Goal: Task Accomplishment & Management: Manage account settings

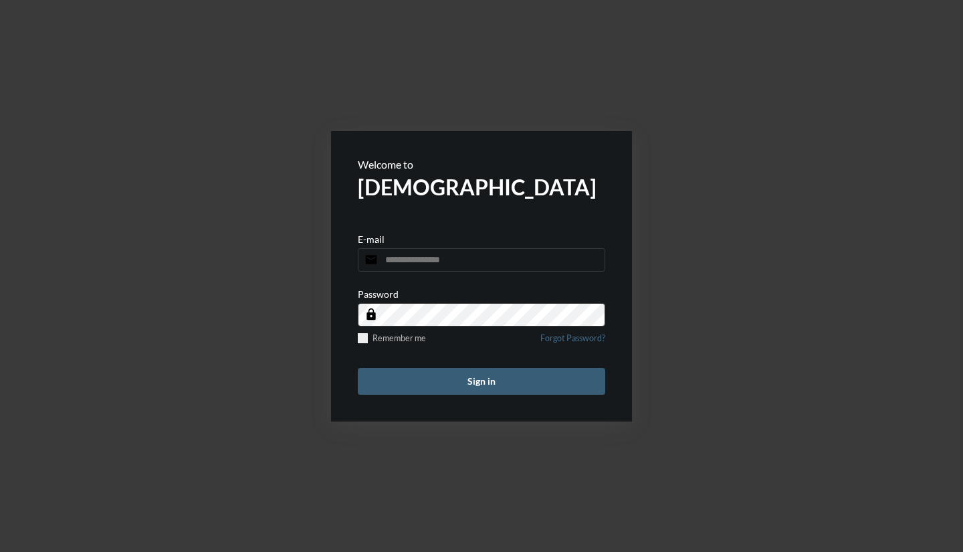
click at [409, 260] on input "email" at bounding box center [481, 259] width 247 height 23
type input "**********"
click at [358, 368] on button "Sign in" at bounding box center [481, 381] width 247 height 27
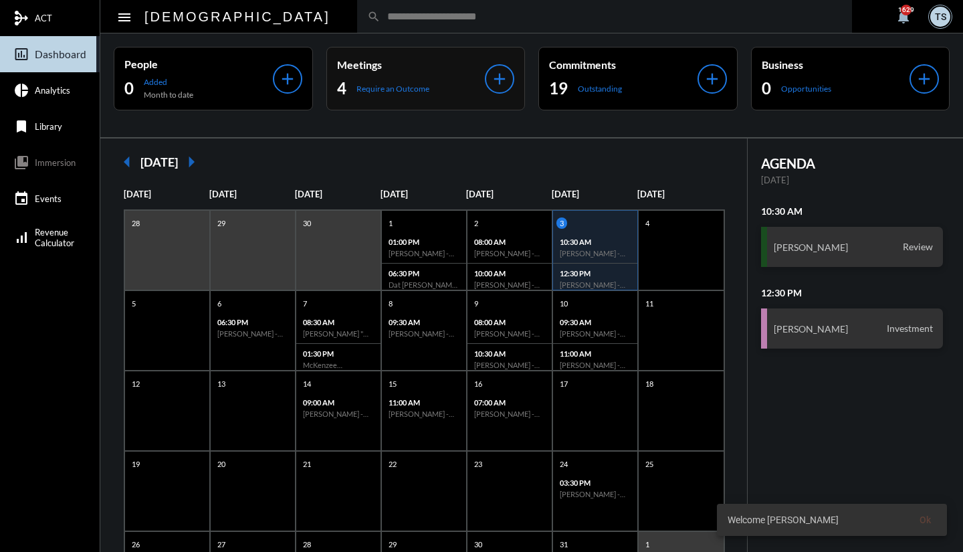
click at [386, 91] on p "Require an Outcome" at bounding box center [392, 89] width 73 height 10
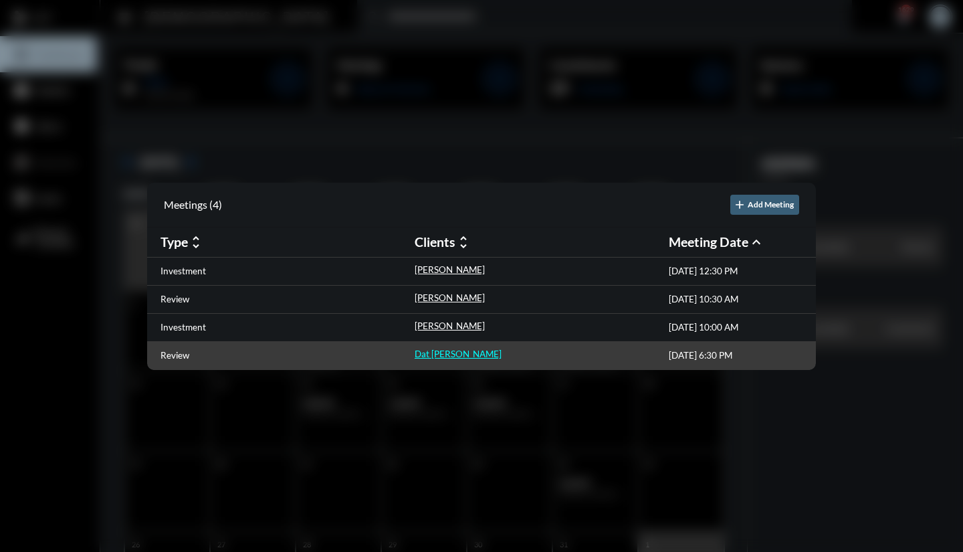
click at [428, 353] on p "Dat [PERSON_NAME]" at bounding box center [458, 353] width 87 height 11
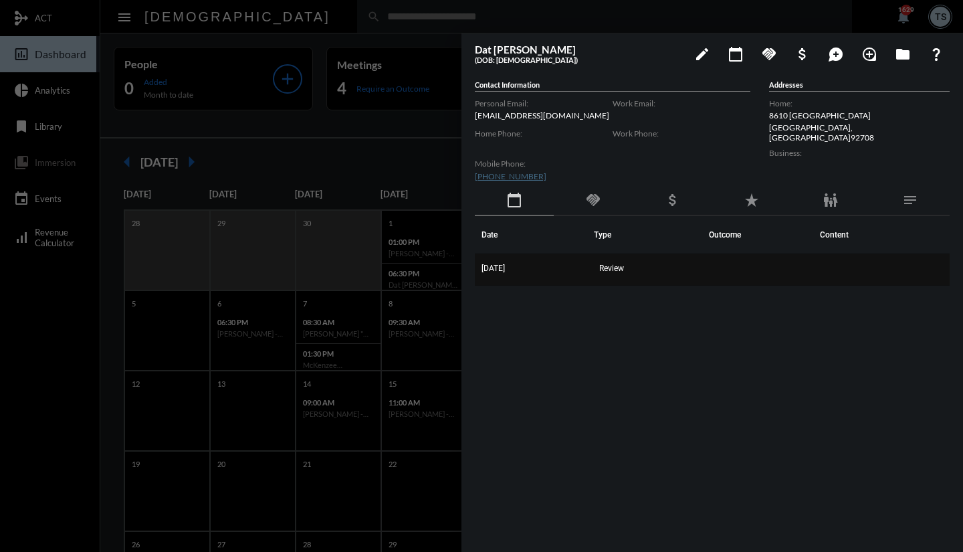
click at [508, 274] on td "[DATE]" at bounding box center [534, 269] width 119 height 32
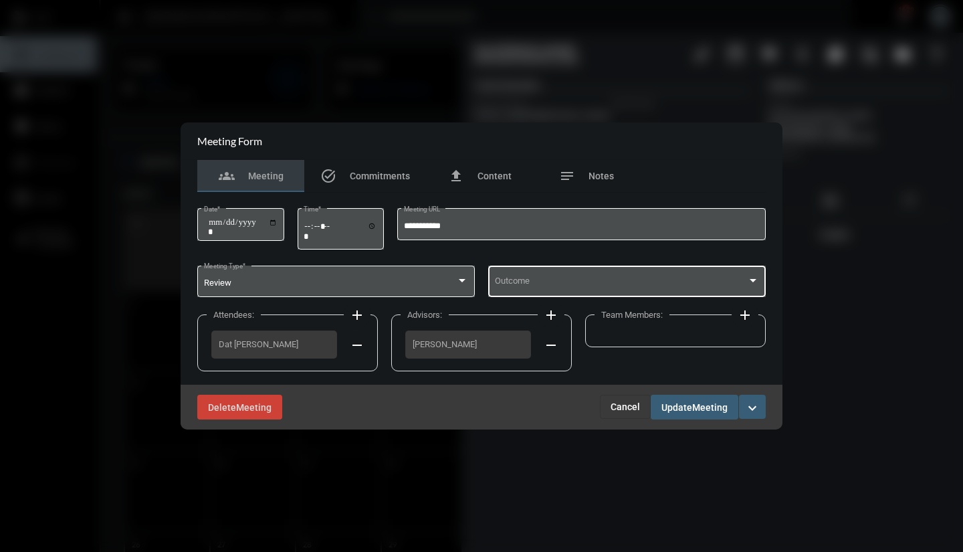
click at [531, 282] on span at bounding box center [621, 283] width 253 height 10
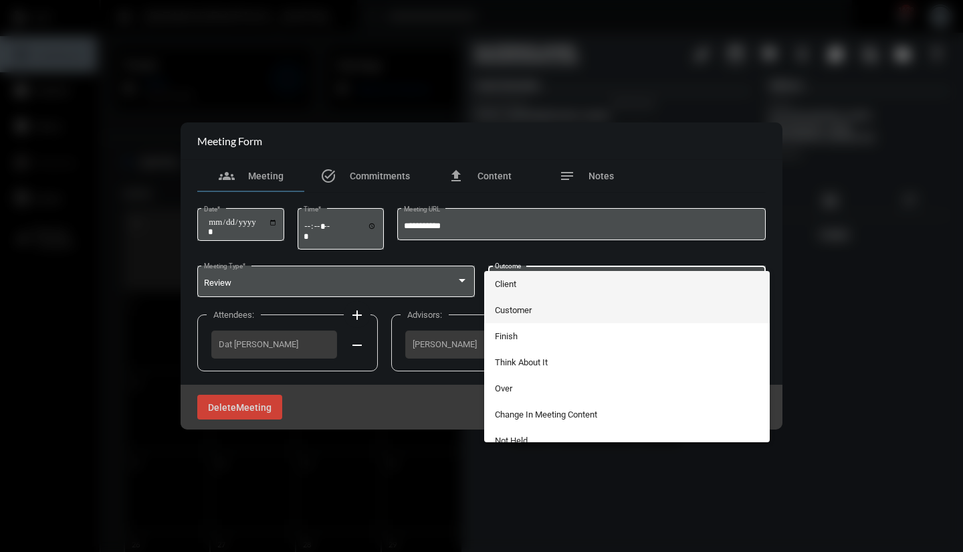
click at [528, 313] on span "Customer" at bounding box center [627, 310] width 265 height 26
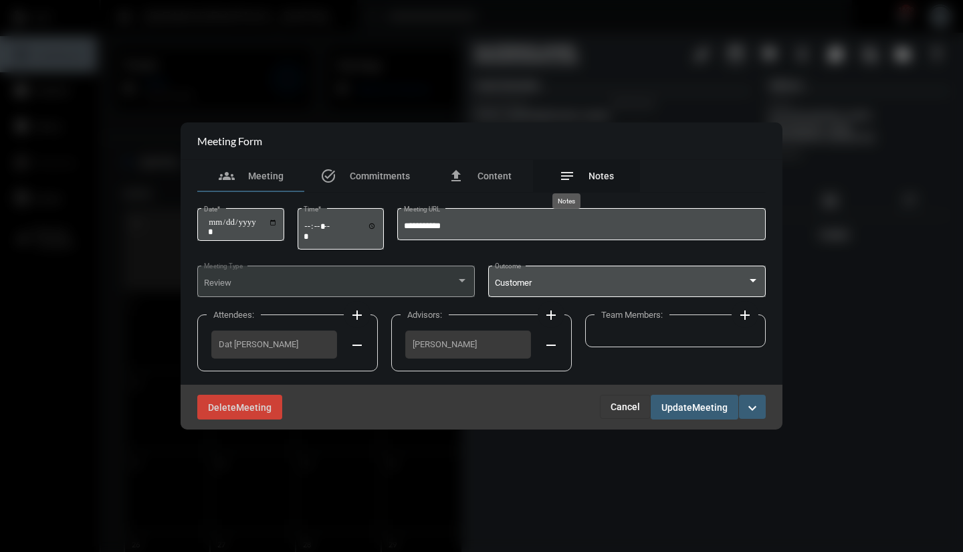
click at [573, 177] on mat-icon "notes" at bounding box center [567, 176] width 16 height 16
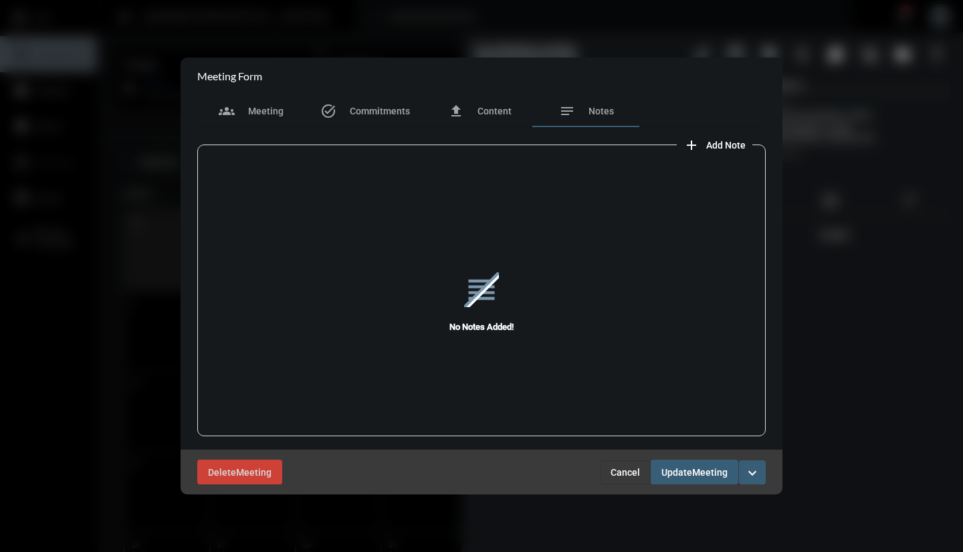
click at [688, 145] on mat-icon "add" at bounding box center [691, 145] width 16 height 16
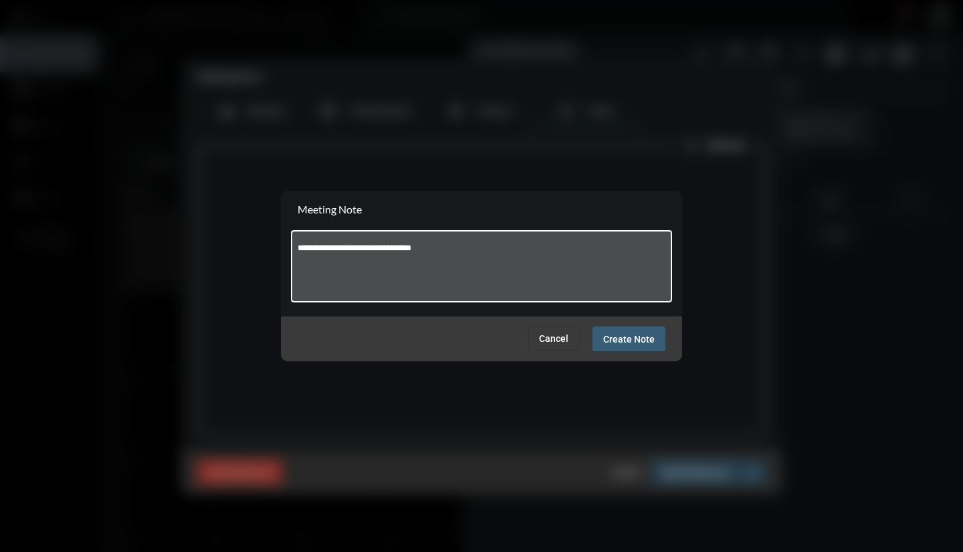
type textarea "**********"
click at [636, 340] on span "Create Note" at bounding box center [628, 339] width 51 height 11
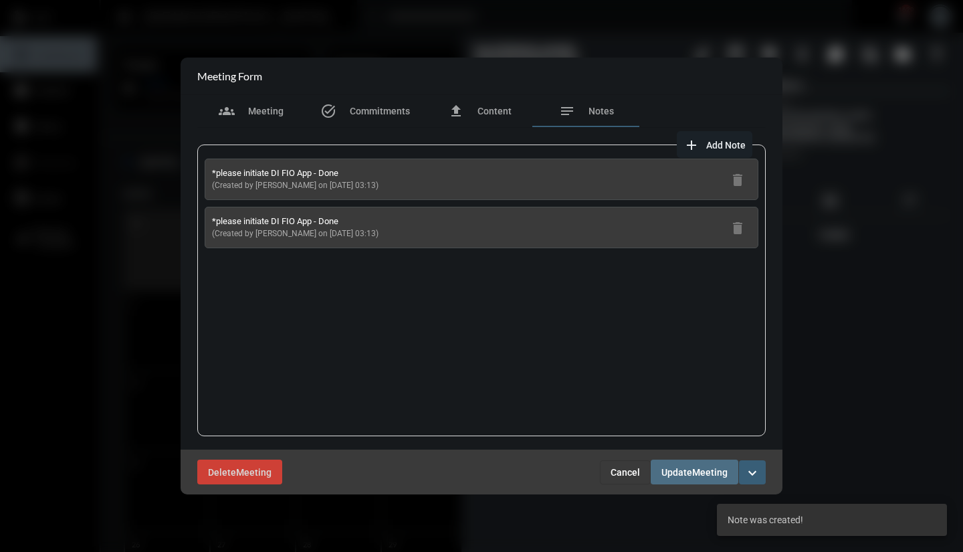
click at [703, 467] on span "Meeting" at bounding box center [709, 472] width 35 height 11
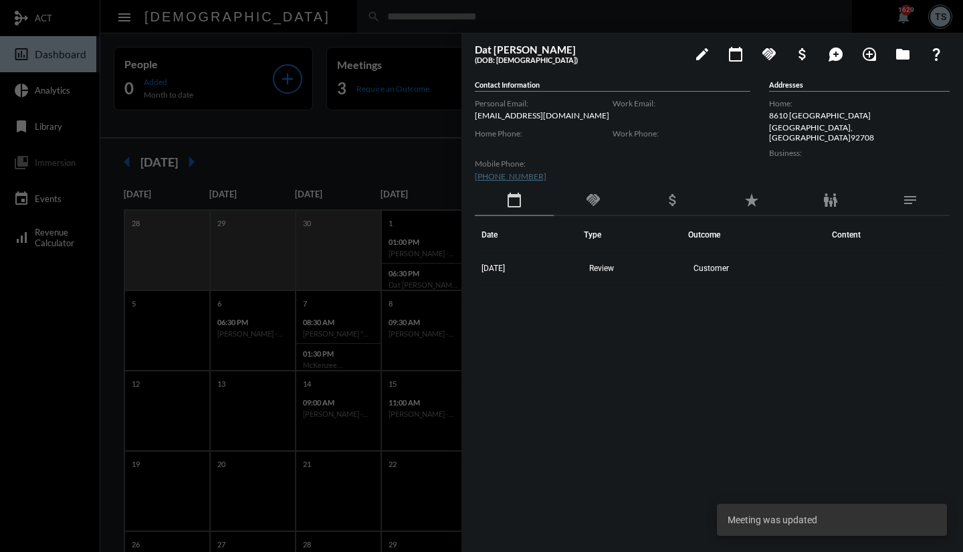
click at [371, 166] on div at bounding box center [481, 276] width 963 height 552
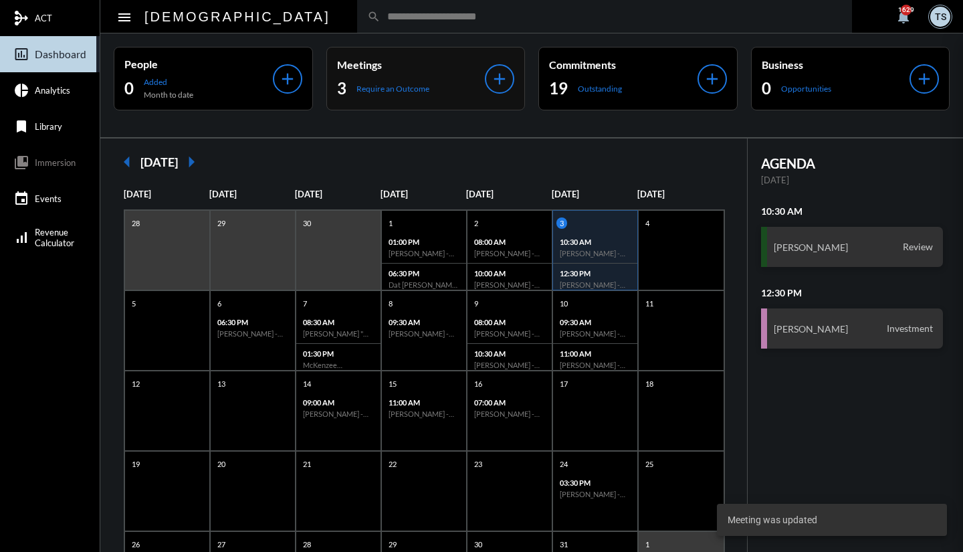
click at [409, 86] on p "Require an Outcome" at bounding box center [392, 89] width 73 height 10
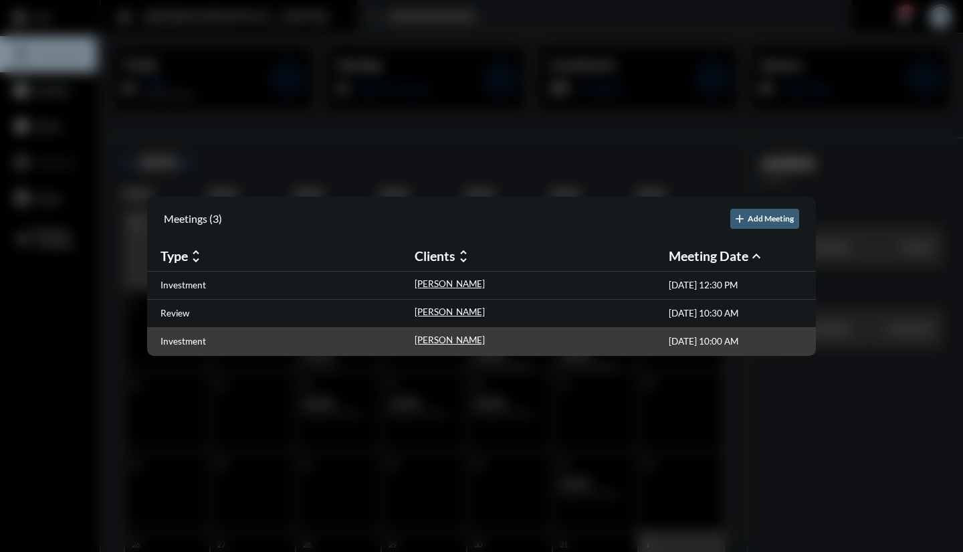
click at [458, 352] on div "Investment [PERSON_NAME] [DATE] 10:00 AM" at bounding box center [481, 342] width 669 height 28
click at [195, 344] on p "Investment" at bounding box center [182, 341] width 45 height 11
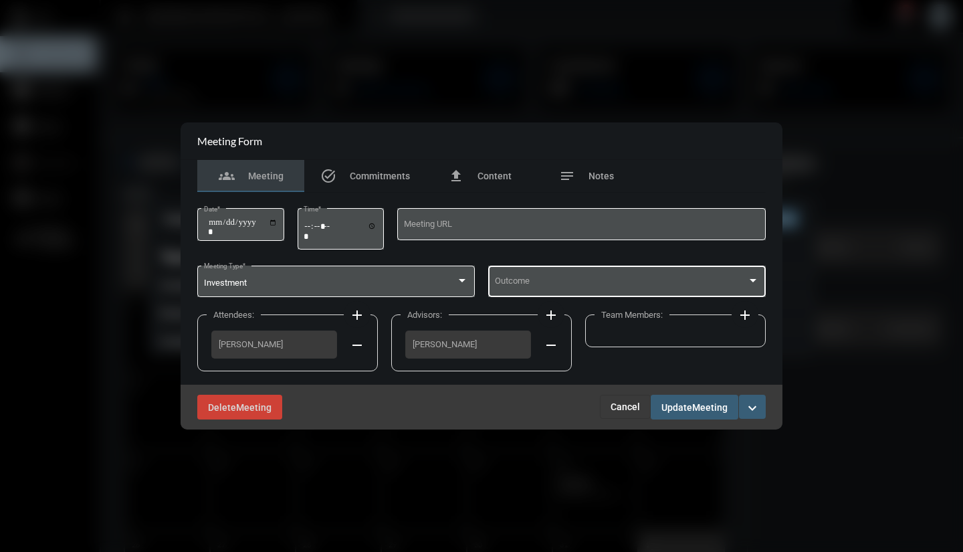
click at [520, 280] on span at bounding box center [621, 283] width 253 height 10
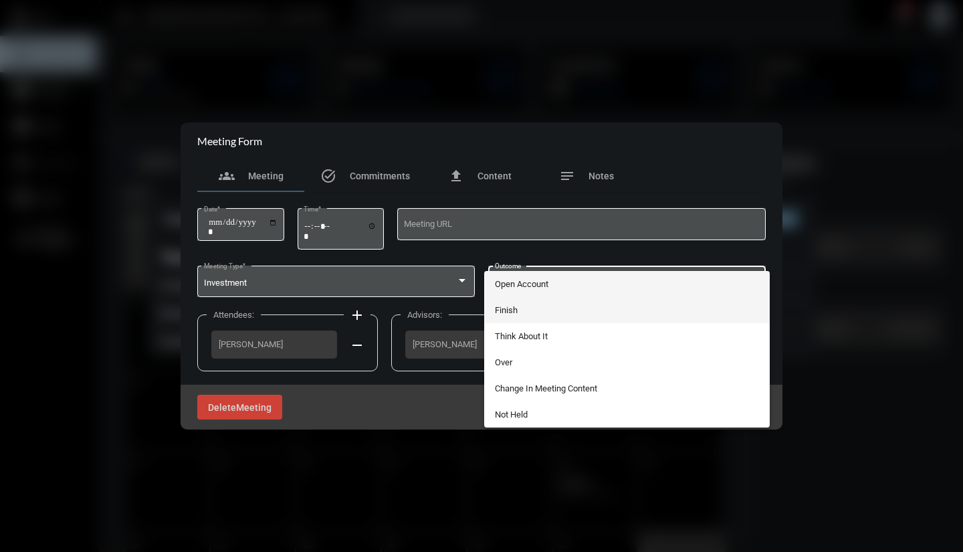
click at [510, 308] on span "Finish" at bounding box center [627, 310] width 265 height 26
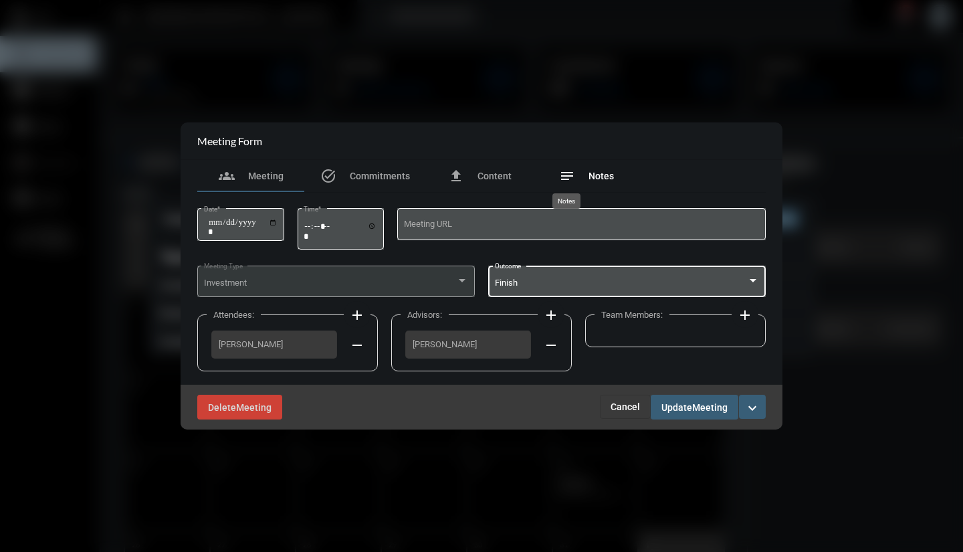
click at [563, 179] on mat-icon "notes" at bounding box center [567, 176] width 16 height 16
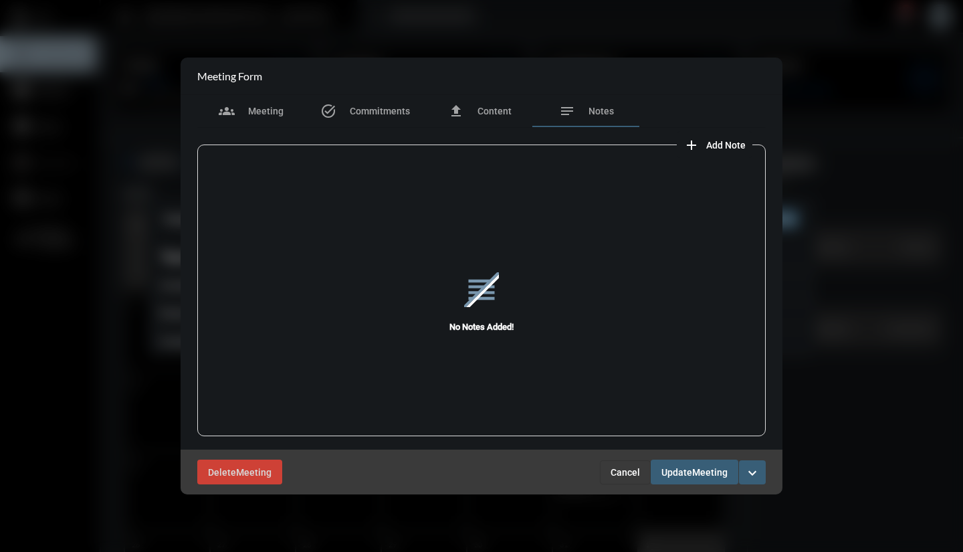
click at [692, 146] on mat-icon "add" at bounding box center [691, 145] width 16 height 16
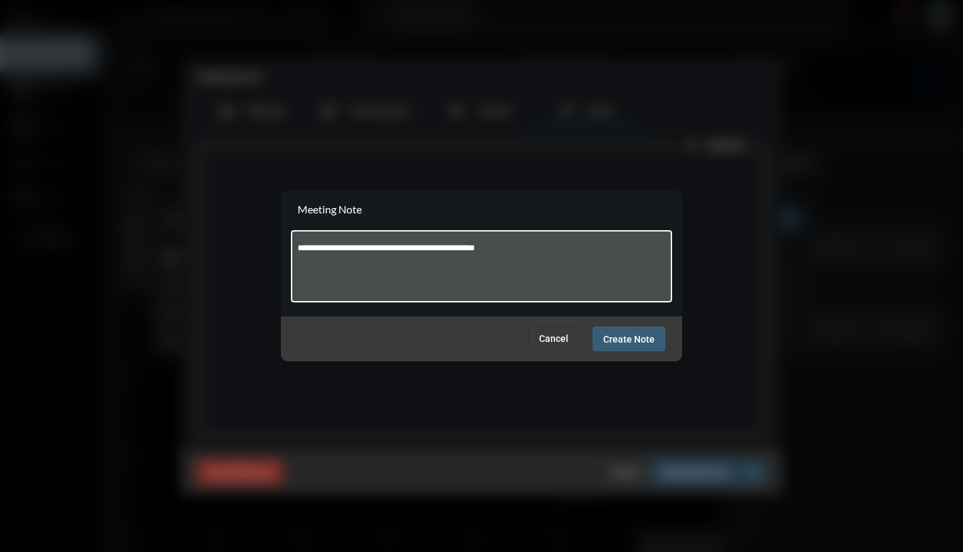
type textarea "**********"
click at [646, 344] on span "Create Note" at bounding box center [628, 339] width 51 height 11
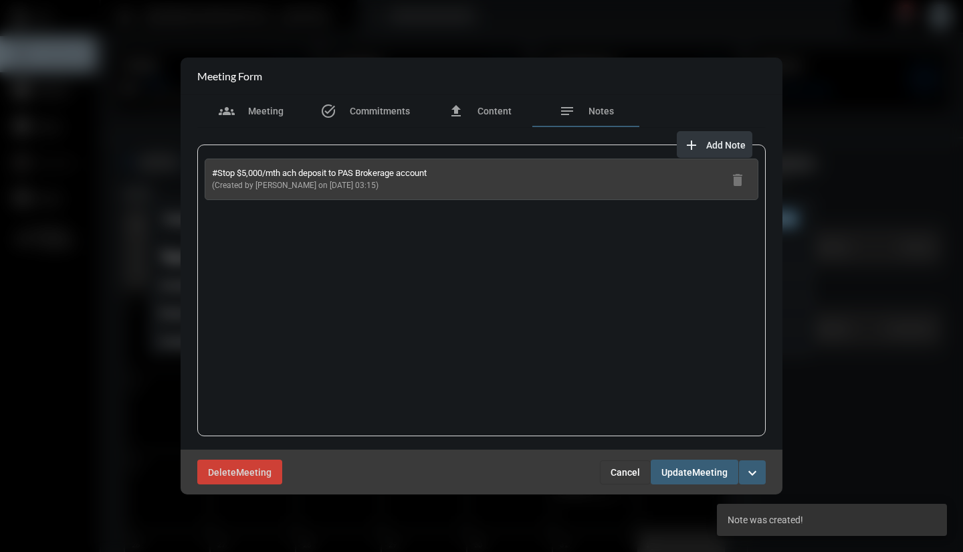
click at [700, 144] on span "add Add Note" at bounding box center [714, 144] width 62 height 11
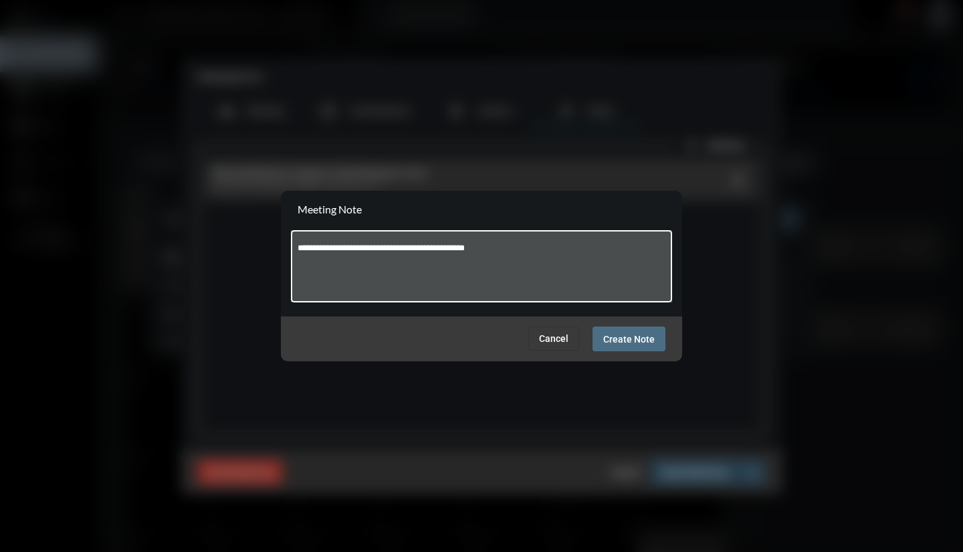
type textarea "**********"
click at [643, 340] on span "Create Note" at bounding box center [628, 339] width 51 height 11
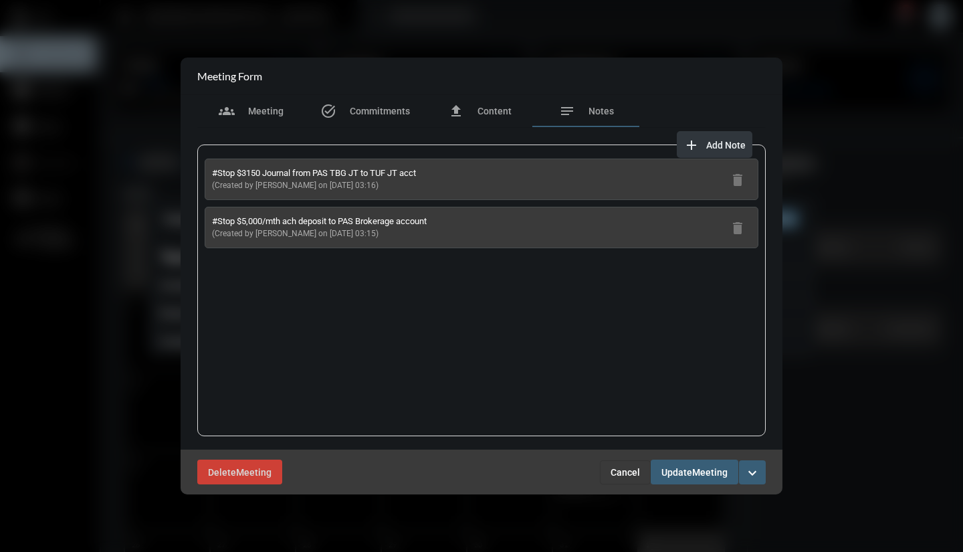
click at [711, 148] on span "Add Note" at bounding box center [725, 145] width 39 height 11
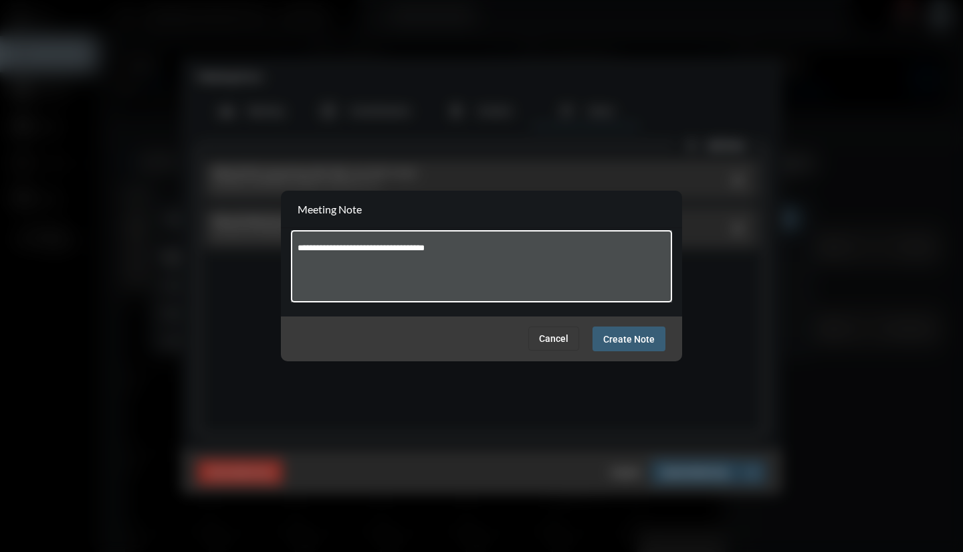
type textarea "**********"
click at [623, 357] on div "Cancel Create Note" at bounding box center [481, 338] width 401 height 45
click at [636, 337] on span "Create Note" at bounding box center [628, 339] width 51 height 11
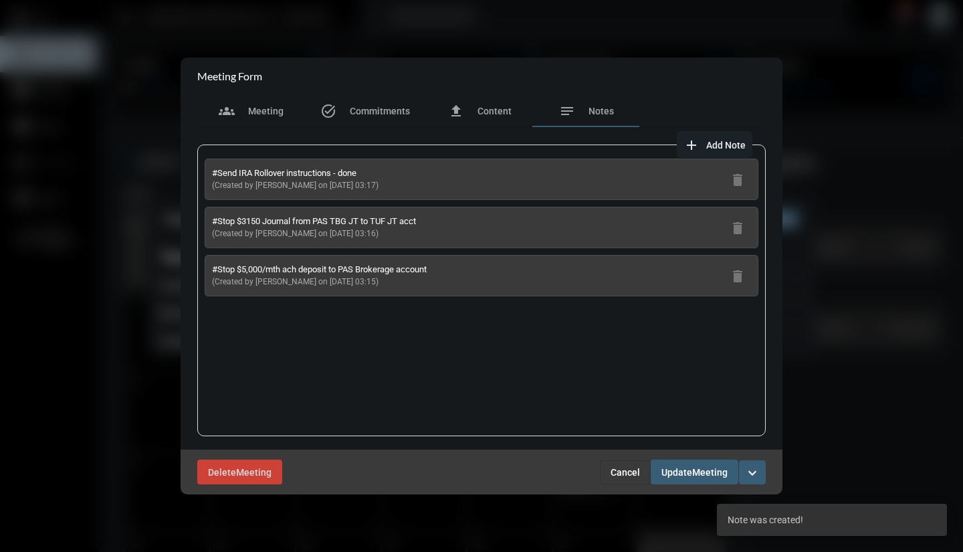
click at [725, 139] on span "add Add Note" at bounding box center [714, 144] width 62 height 11
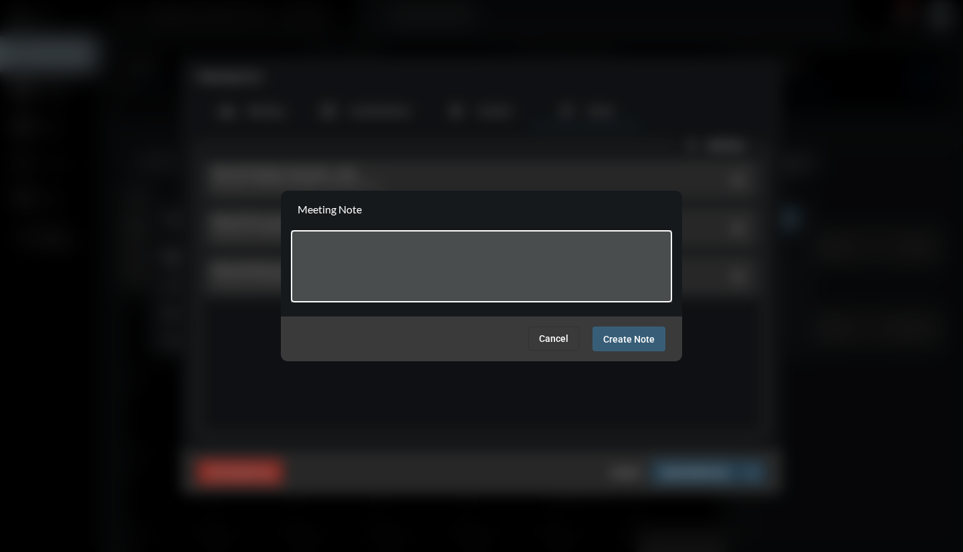
type textarea "*"
type textarea "**********"
click at [635, 333] on span "Create Note" at bounding box center [628, 338] width 51 height 11
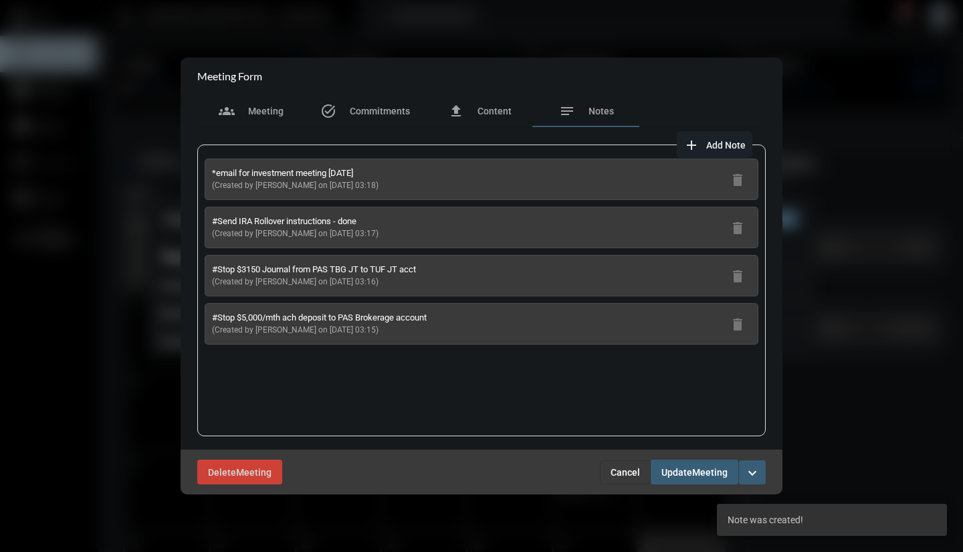
click at [684, 475] on span "Update" at bounding box center [676, 472] width 31 height 11
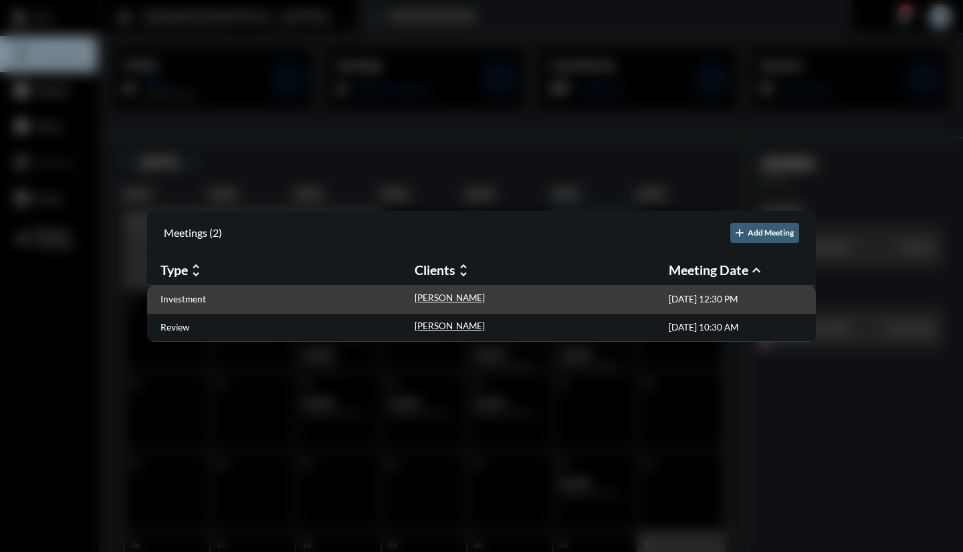
click at [429, 302] on div "[PERSON_NAME]" at bounding box center [450, 299] width 70 height 14
click at [425, 301] on p "[PERSON_NAME]" at bounding box center [450, 297] width 70 height 11
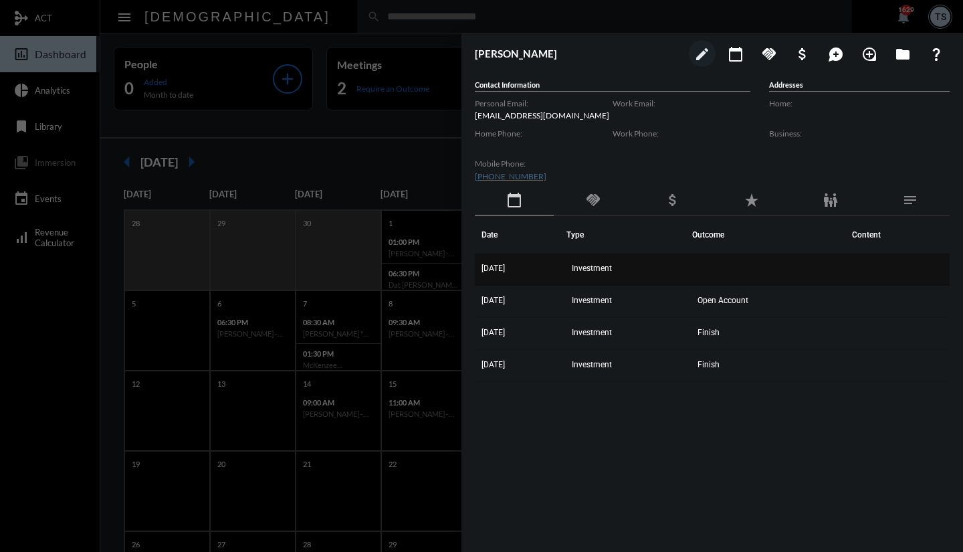
click at [530, 269] on td "[DATE]" at bounding box center [521, 269] width 92 height 32
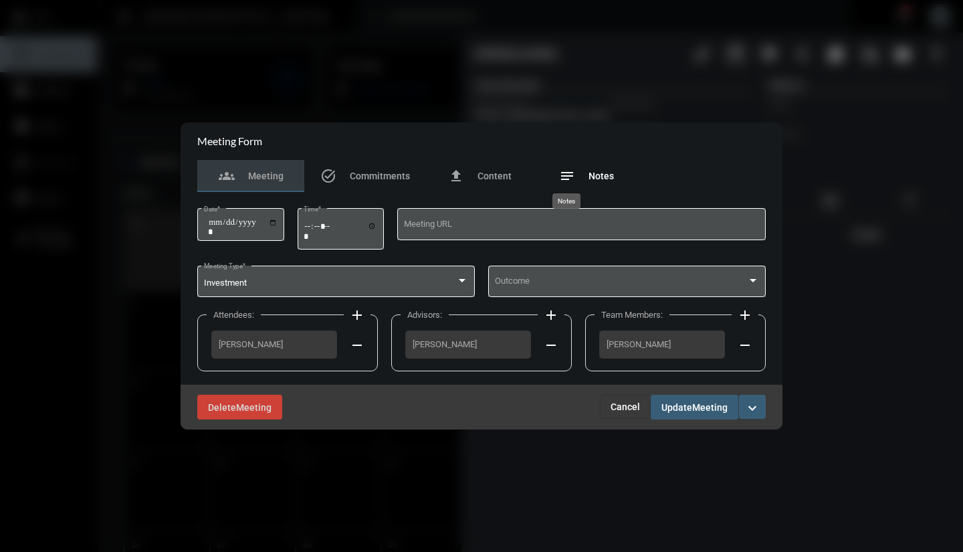
click at [573, 179] on mat-icon "notes" at bounding box center [567, 176] width 16 height 16
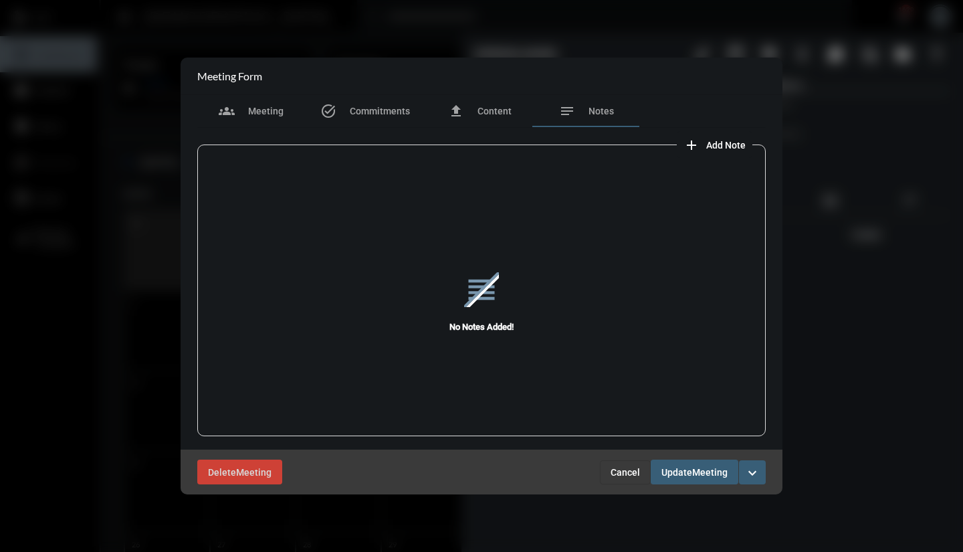
click at [698, 148] on mat-icon "add" at bounding box center [691, 145] width 16 height 16
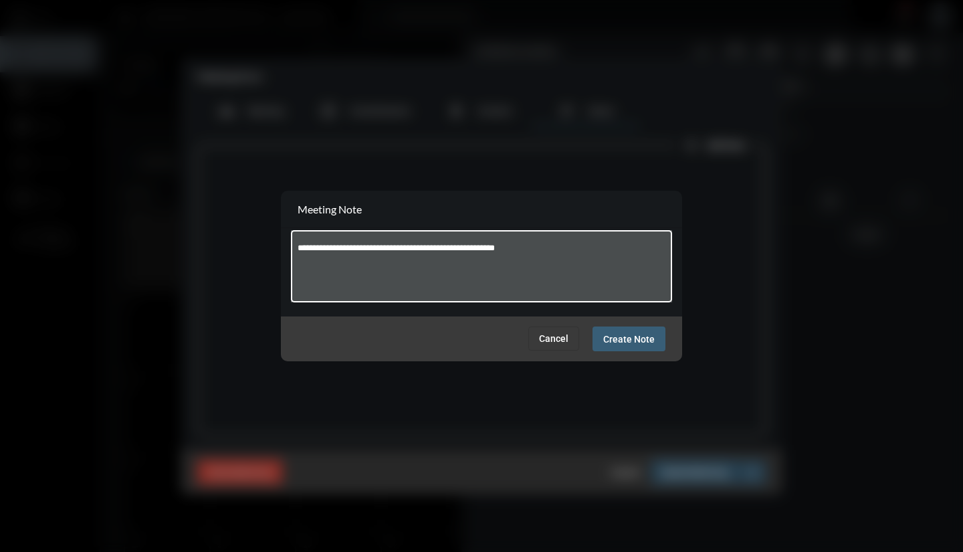
type textarea "**********"
click at [634, 339] on span "Create Note" at bounding box center [628, 339] width 51 height 11
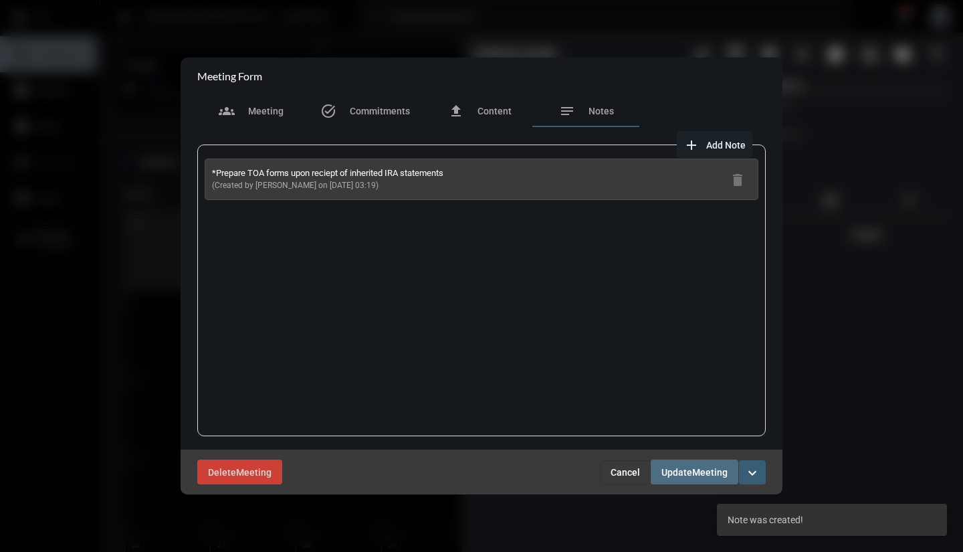
click at [713, 471] on span "Meeting" at bounding box center [709, 472] width 35 height 11
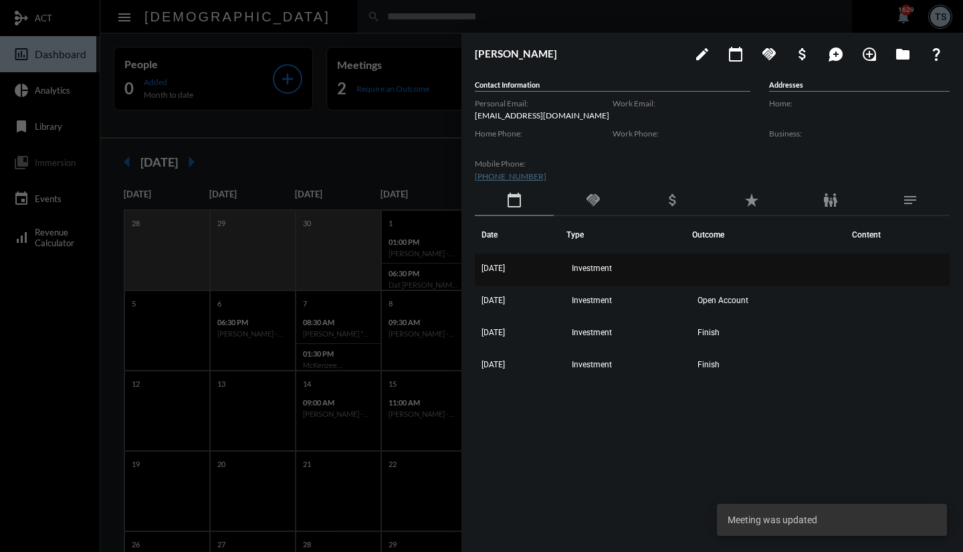
click at [612, 267] on span "Investment" at bounding box center [592, 267] width 40 height 9
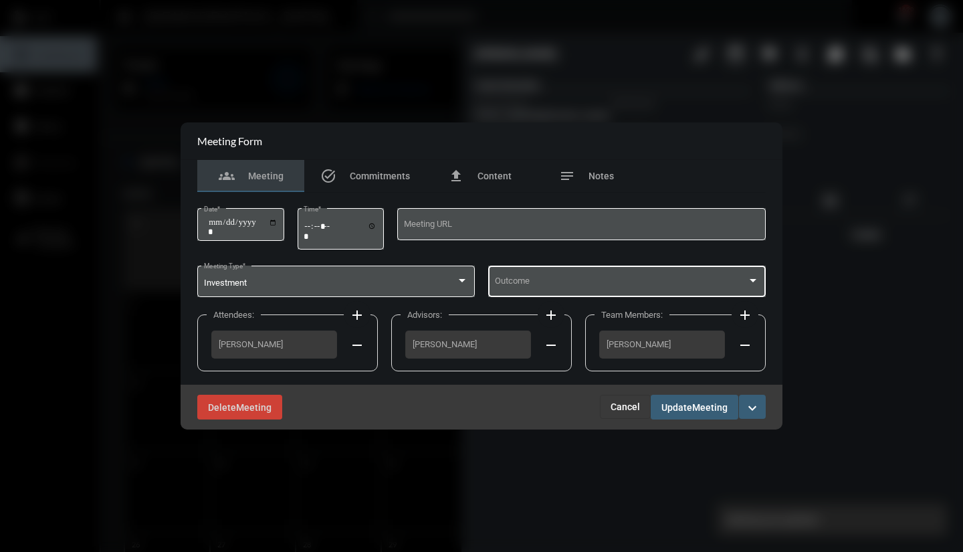
click at [649, 286] on span at bounding box center [621, 283] width 253 height 10
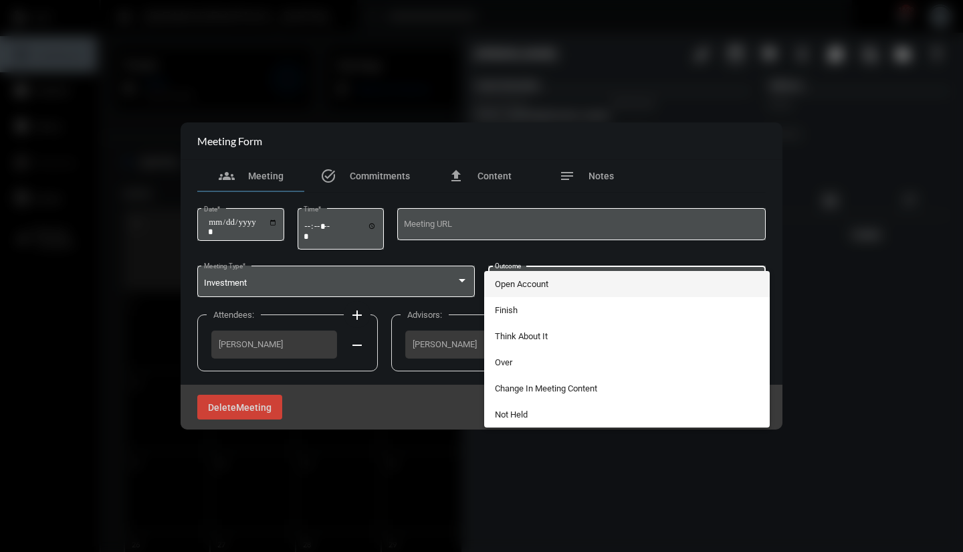
click at [556, 282] on span "Open Account" at bounding box center [627, 284] width 265 height 26
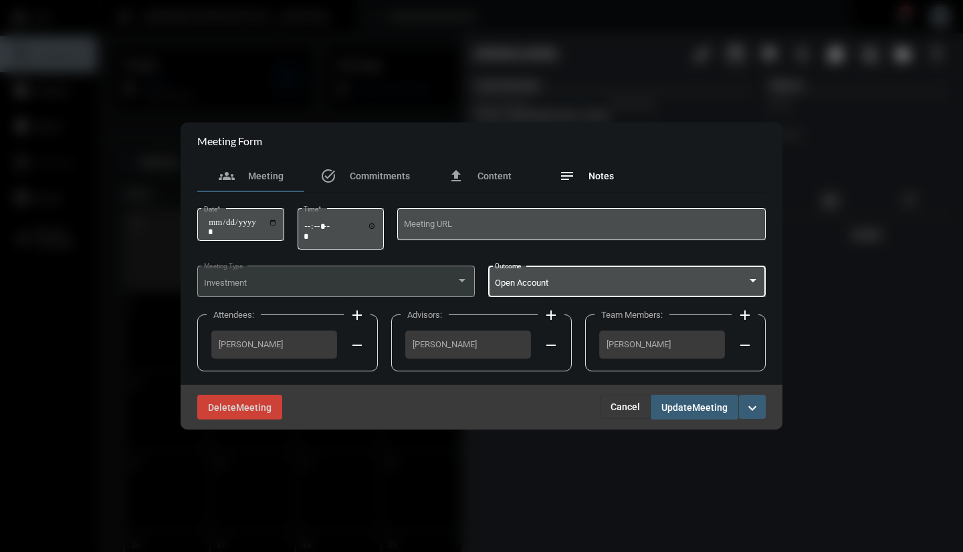
click at [577, 178] on div "notes Notes" at bounding box center [586, 176] width 55 height 16
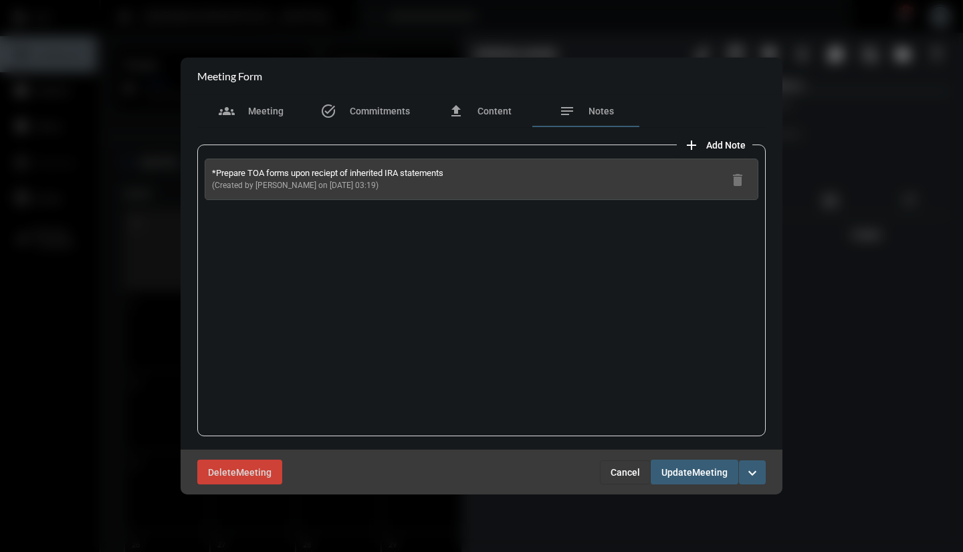
click at [697, 142] on mat-icon "add" at bounding box center [691, 145] width 16 height 16
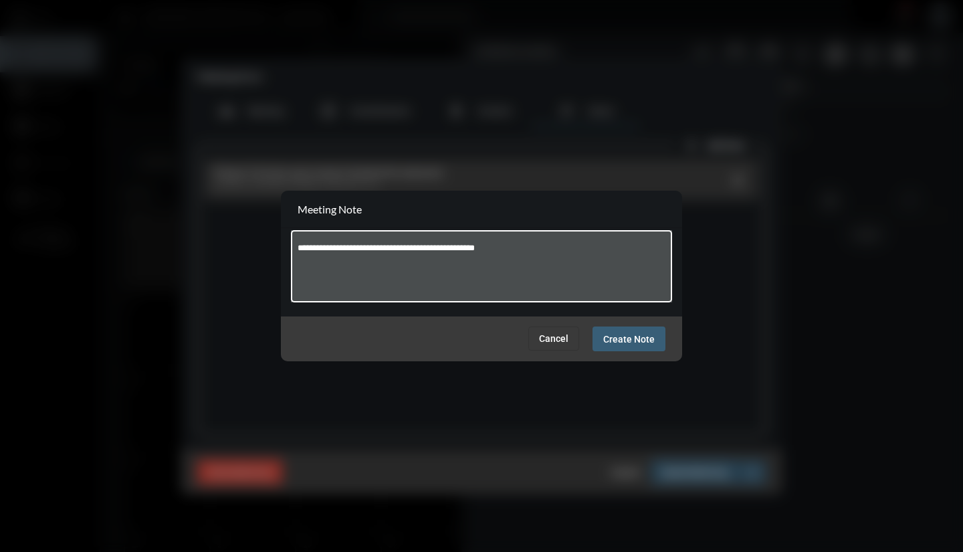
type textarea "**********"
click at [634, 344] on span "Create Note" at bounding box center [628, 339] width 51 height 11
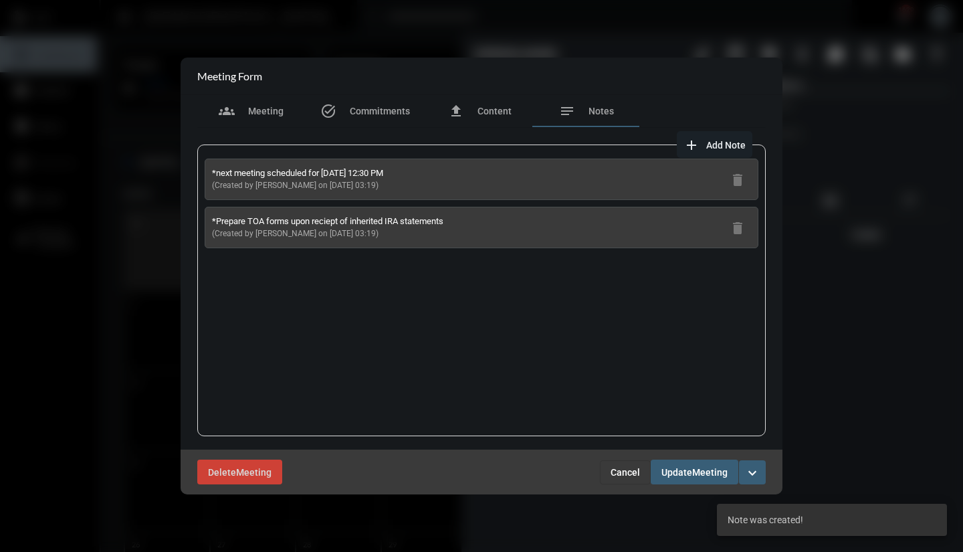
click at [710, 462] on button "Update Meeting" at bounding box center [695, 471] width 88 height 25
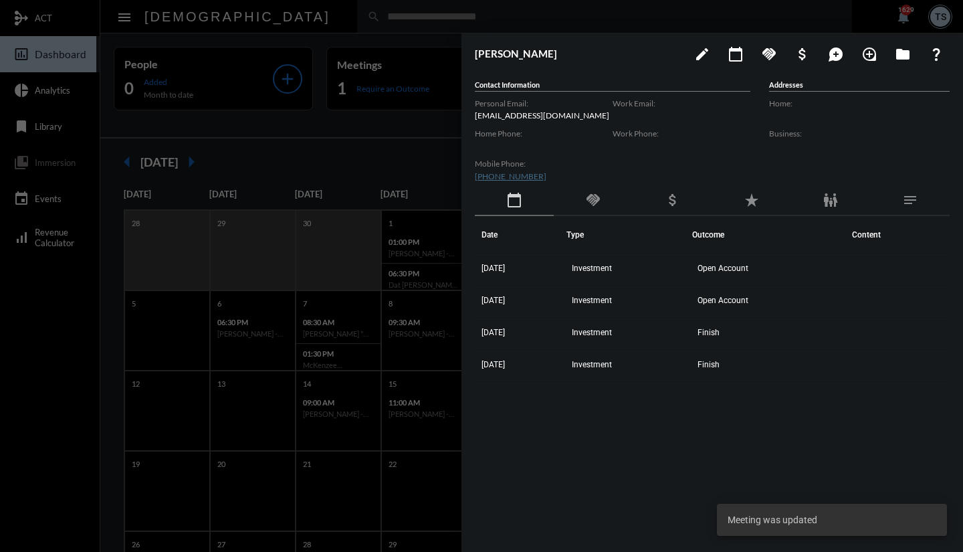
click at [391, 83] on div at bounding box center [481, 276] width 963 height 552
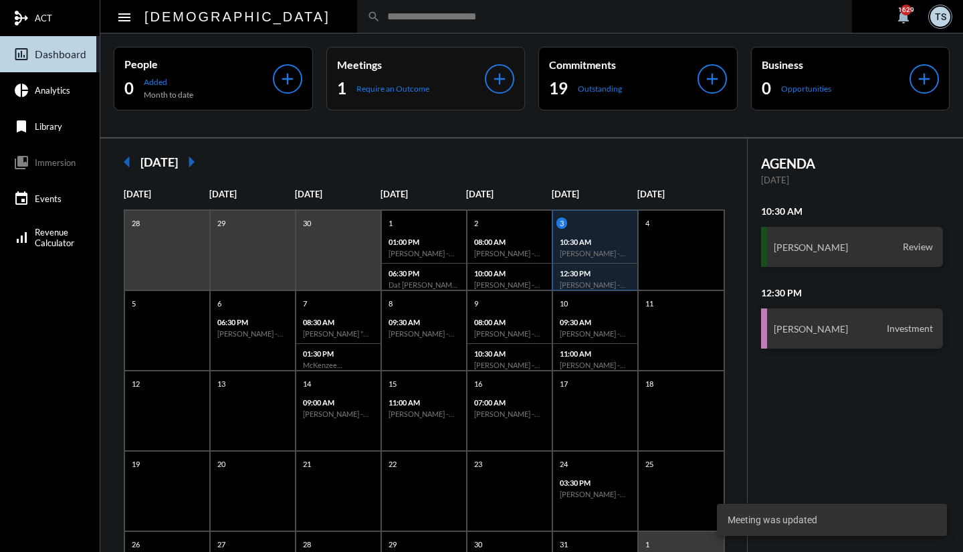
click at [392, 84] on p "Require an Outcome" at bounding box center [392, 89] width 73 height 10
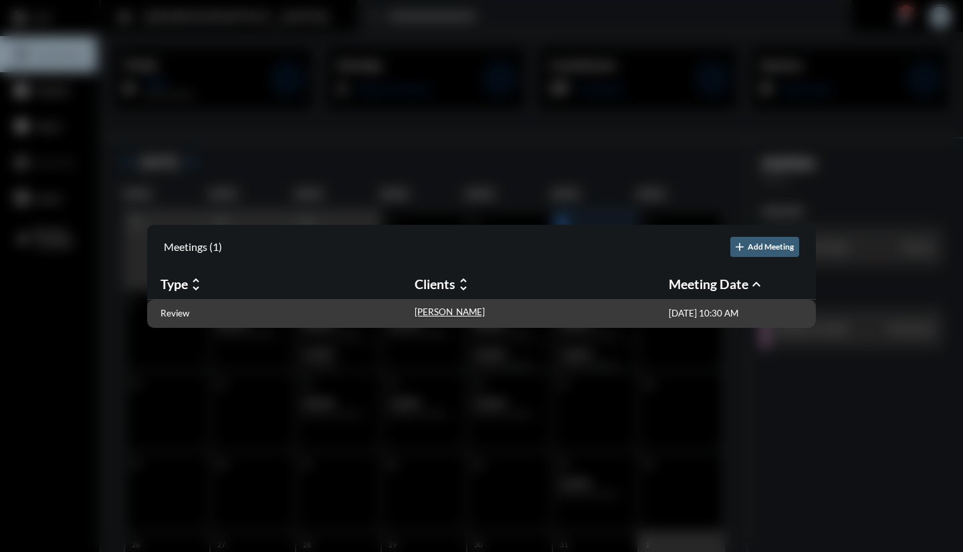
click at [411, 309] on div "Review" at bounding box center [287, 313] width 254 height 14
click at [419, 310] on p "[PERSON_NAME]" at bounding box center [450, 311] width 70 height 11
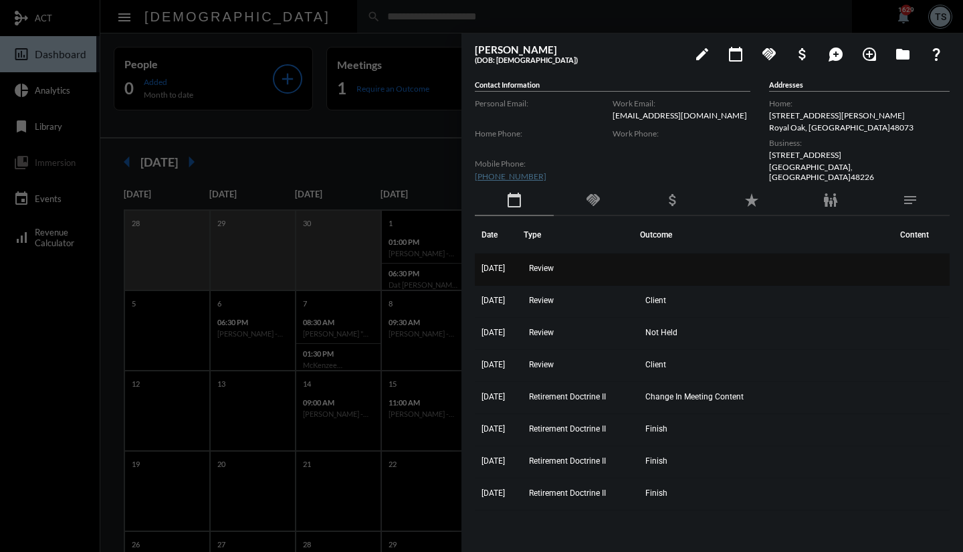
click at [584, 272] on td "Review" at bounding box center [582, 269] width 116 height 32
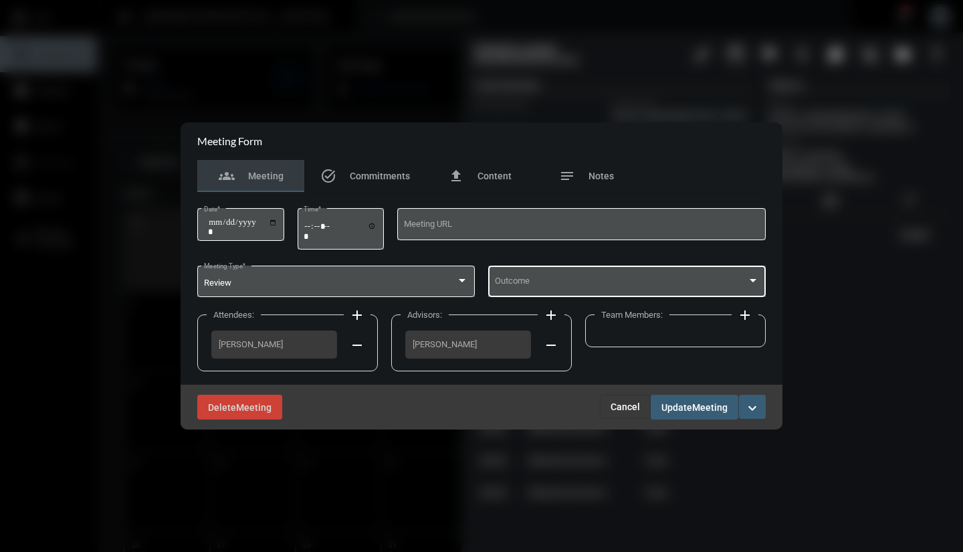
click at [571, 279] on span at bounding box center [621, 283] width 253 height 10
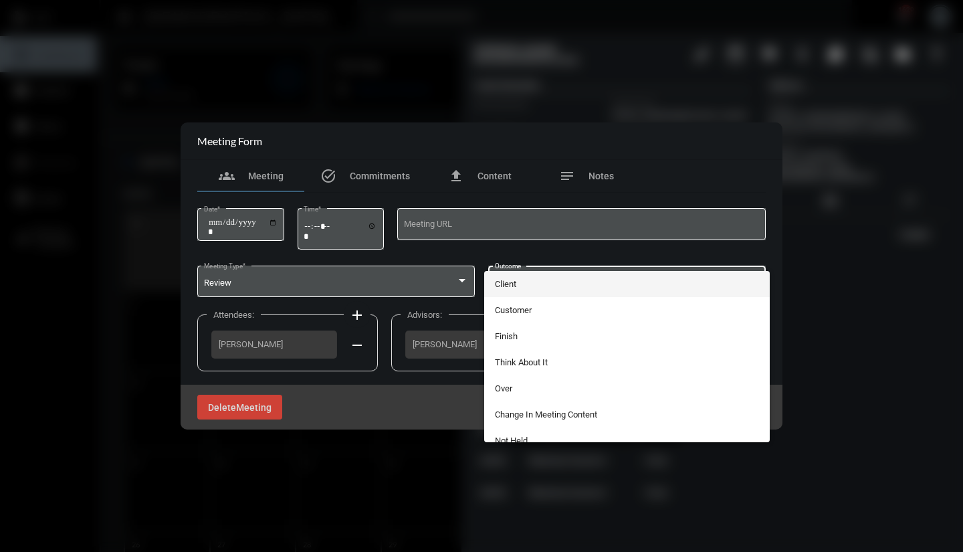
click at [538, 286] on span "Client" at bounding box center [627, 284] width 265 height 26
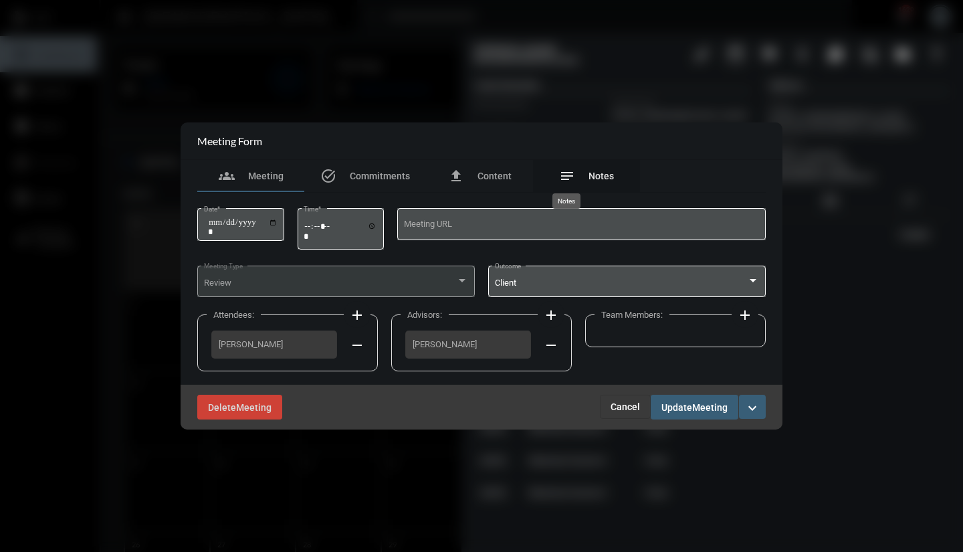
click at [573, 181] on mat-icon "notes" at bounding box center [567, 176] width 16 height 16
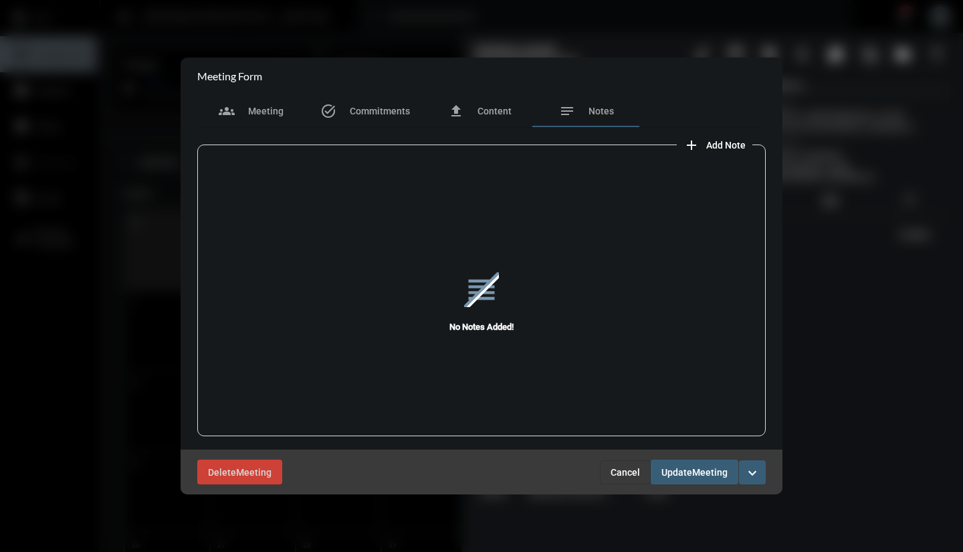
click at [691, 145] on mat-icon "add" at bounding box center [691, 145] width 16 height 16
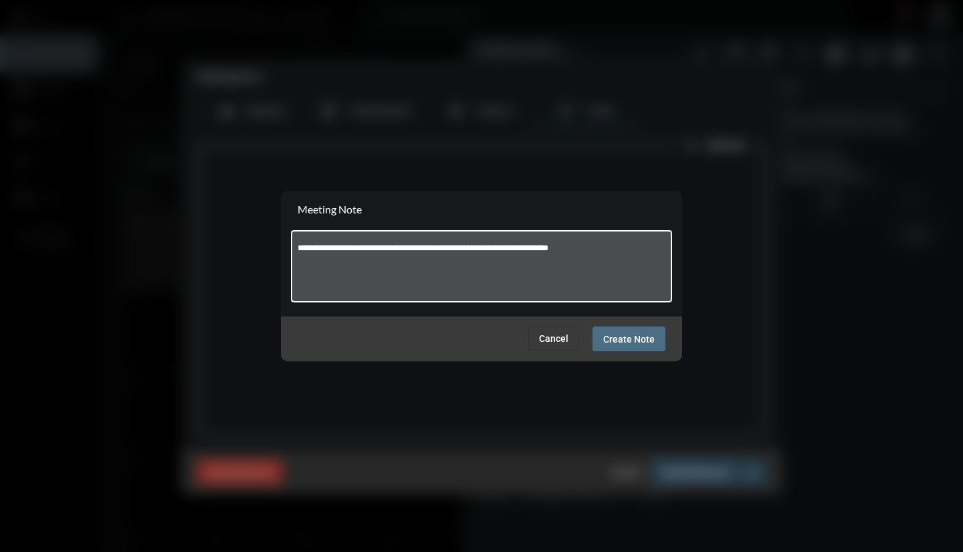
type textarea "**********"
click at [649, 334] on span "Create Note" at bounding box center [628, 339] width 51 height 11
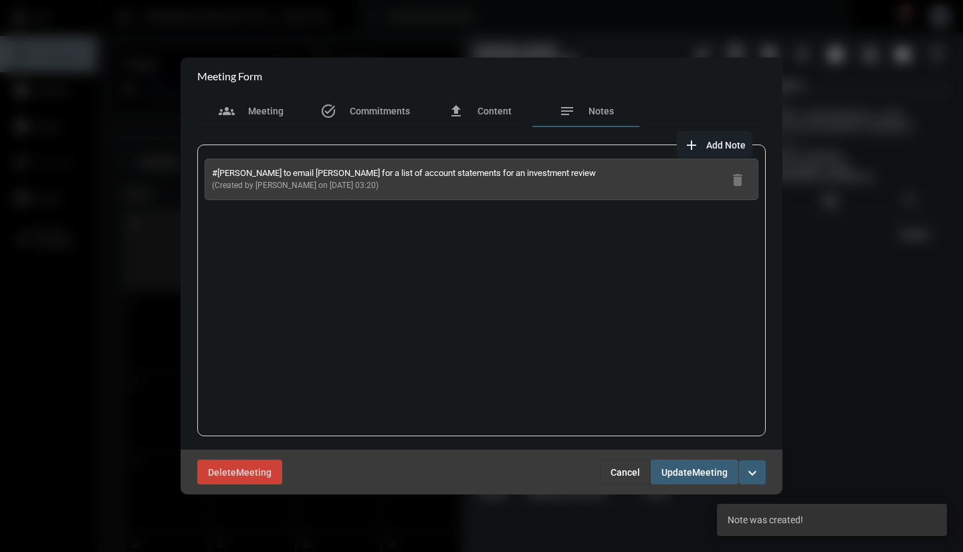
click at [709, 148] on span "Add Note" at bounding box center [725, 145] width 39 height 11
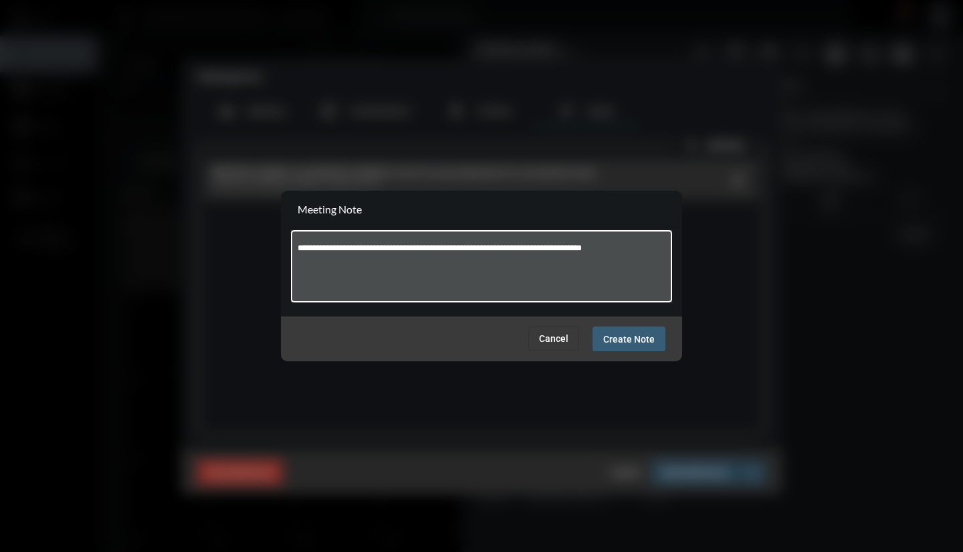
type textarea "**********"
click at [627, 340] on span "Create Note" at bounding box center [628, 339] width 51 height 11
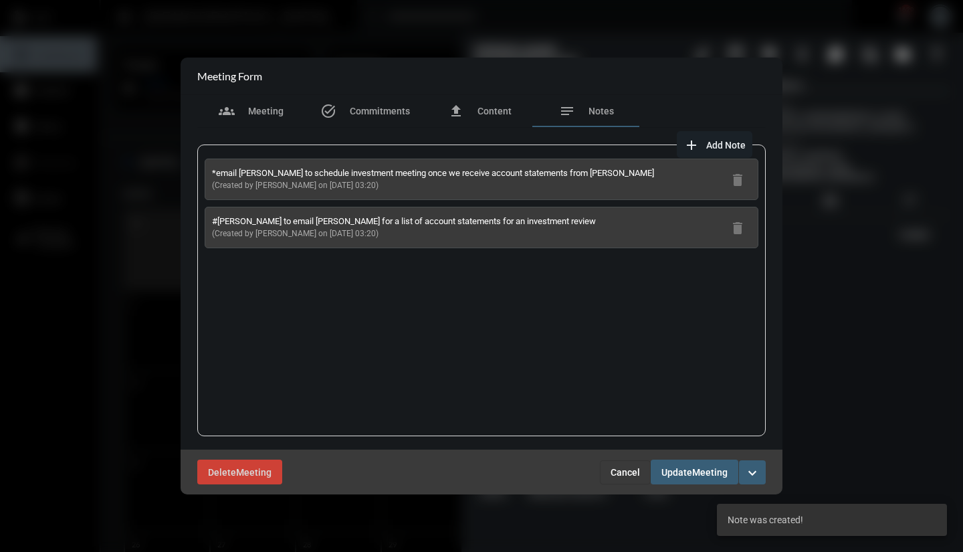
click at [705, 469] on span "Meeting" at bounding box center [709, 472] width 35 height 11
